Goal: Task Accomplishment & Management: Complete application form

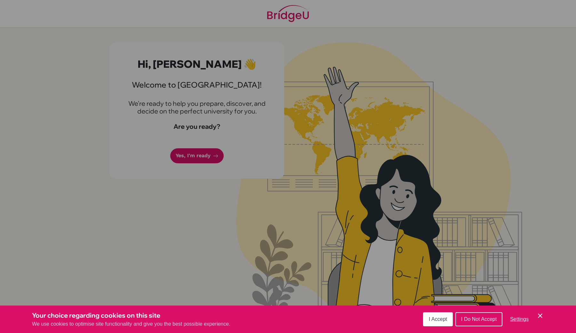
click at [452, 322] on button "I Accept" at bounding box center [438, 320] width 30 height 14
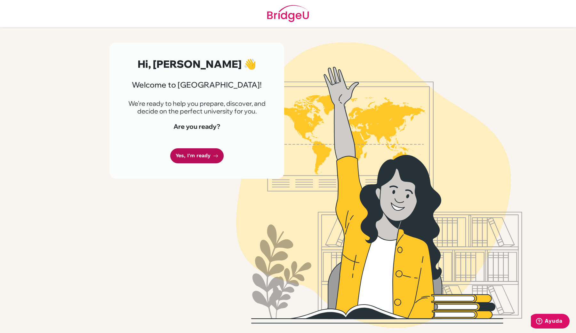
click at [204, 151] on link "Yes, I'm ready" at bounding box center [196, 155] width 53 height 15
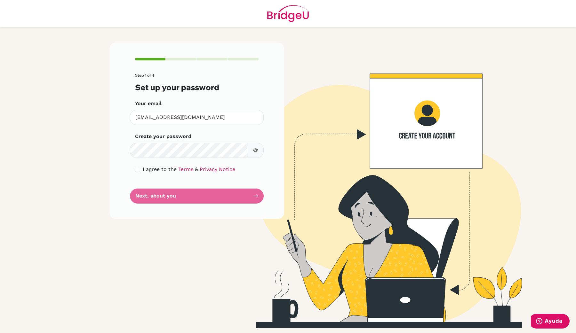
click at [256, 153] on button "button" at bounding box center [256, 150] width 16 height 15
click at [141, 173] on form "Step 1 of 4 Set up your password Your email mmchaconrojas@gmail.com Invalid ema…" at bounding box center [196, 138] width 123 height 131
click at [138, 170] on input "checkbox" at bounding box center [137, 169] width 5 height 5
checkbox input "true"
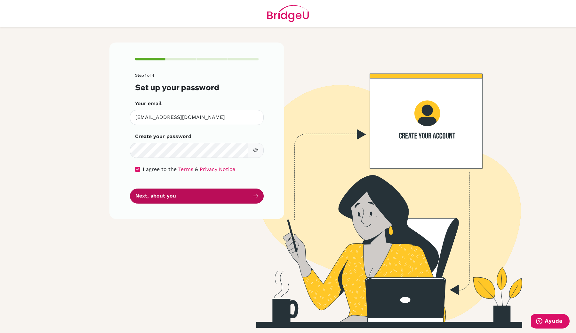
click at [144, 193] on button "Next, about you" at bounding box center [197, 196] width 134 height 15
